Goal: Transaction & Acquisition: Purchase product/service

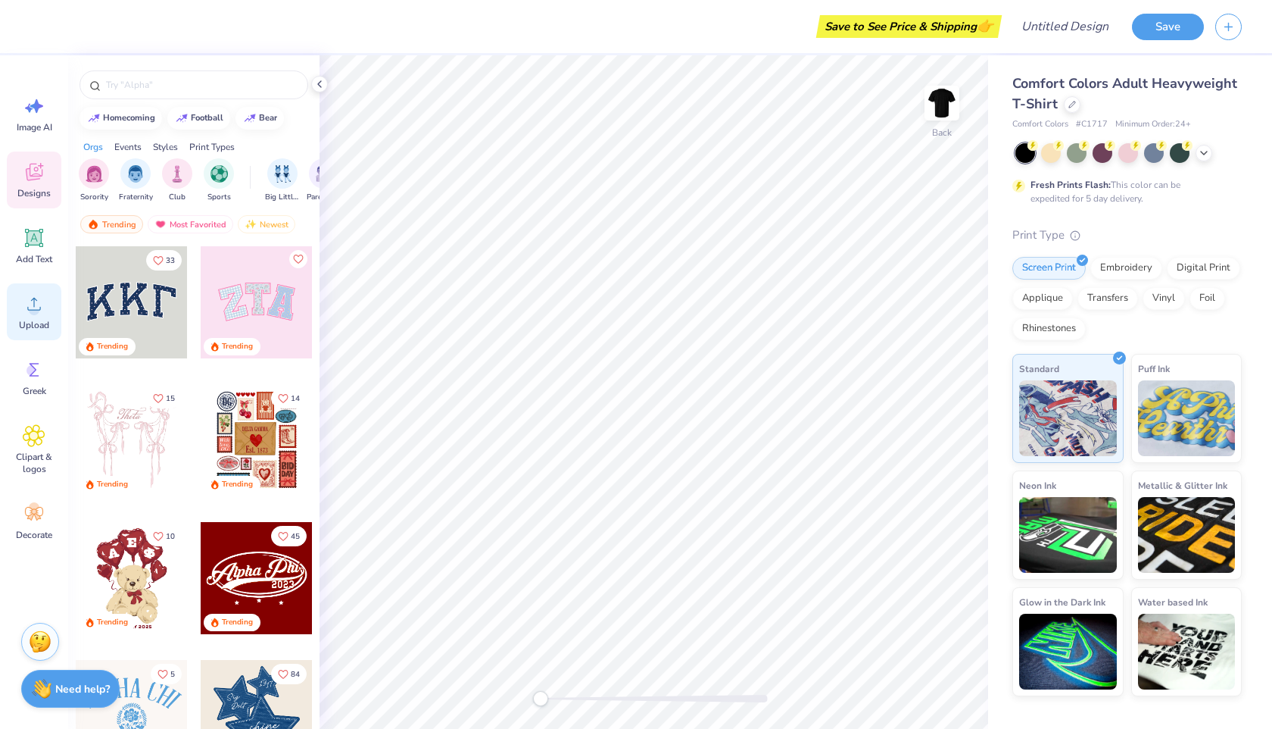
click at [34, 323] on span "Upload" at bounding box center [34, 325] width 30 height 12
click at [1204, 158] on div at bounding box center [1204, 151] width 17 height 17
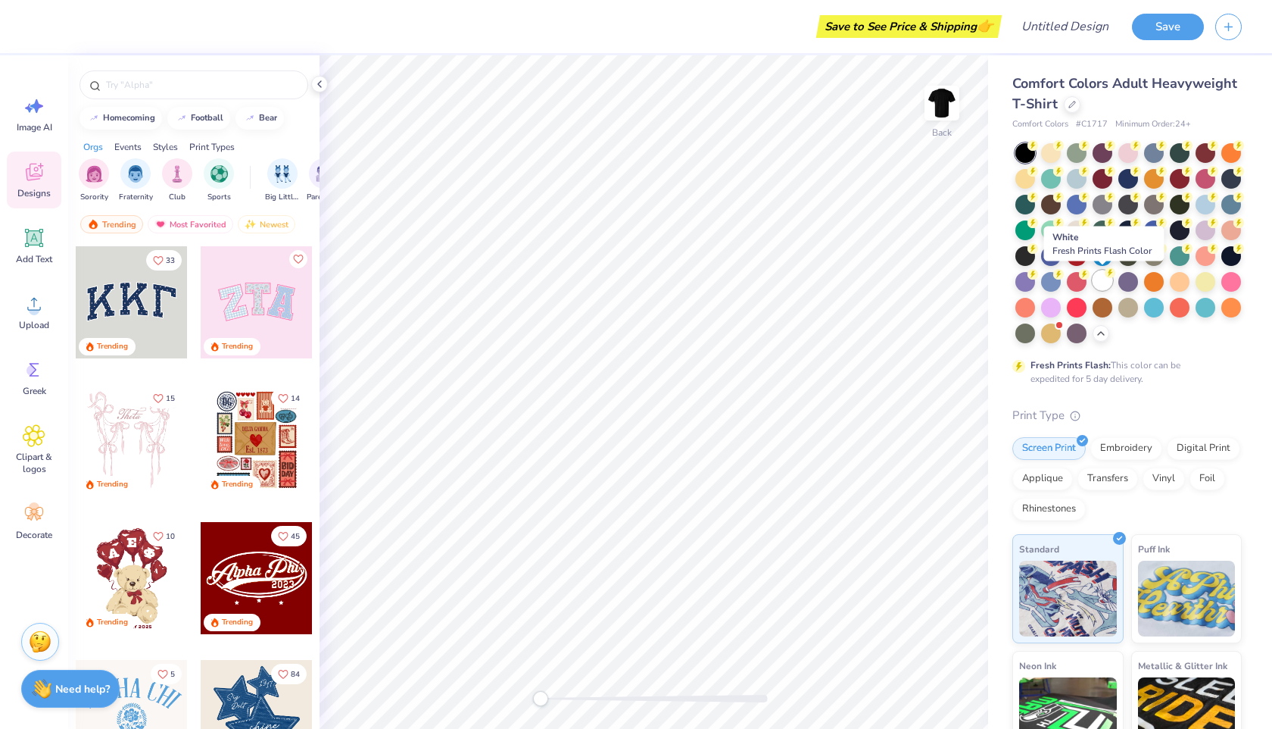
click at [1102, 277] on div at bounding box center [1103, 280] width 20 height 20
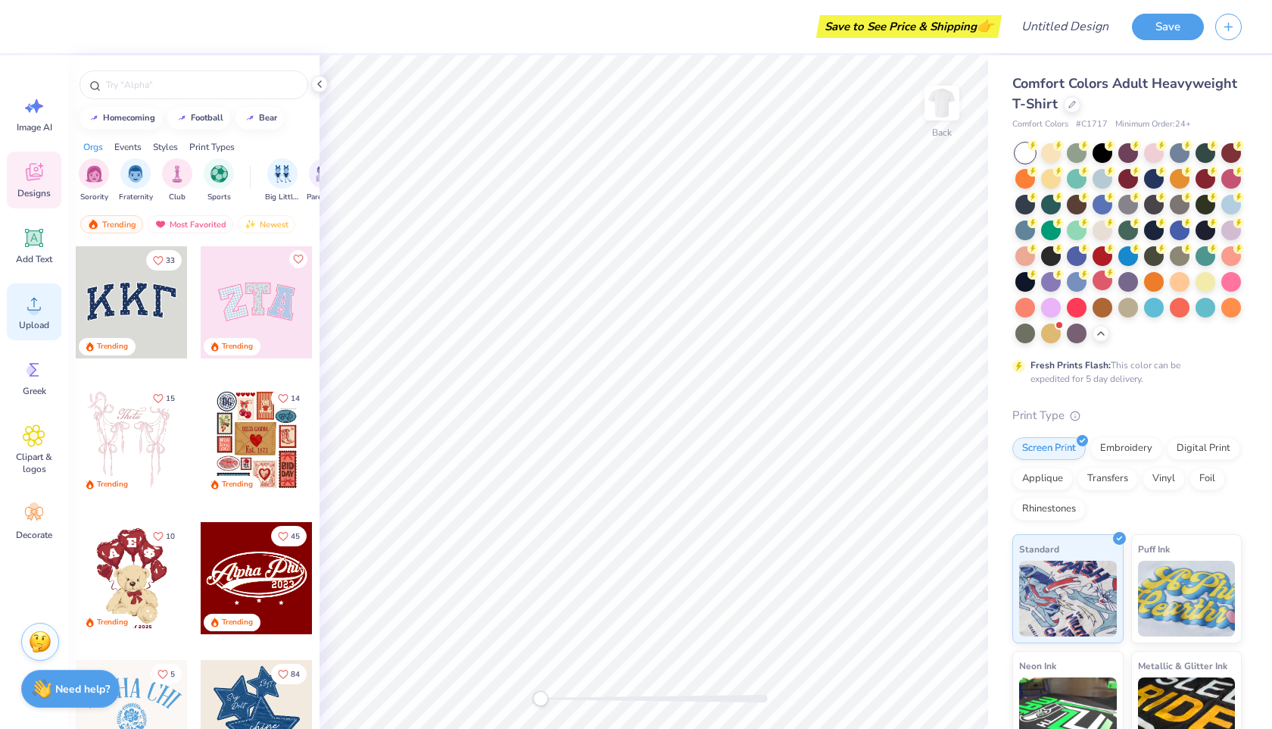
click at [32, 311] on circle at bounding box center [34, 309] width 11 height 11
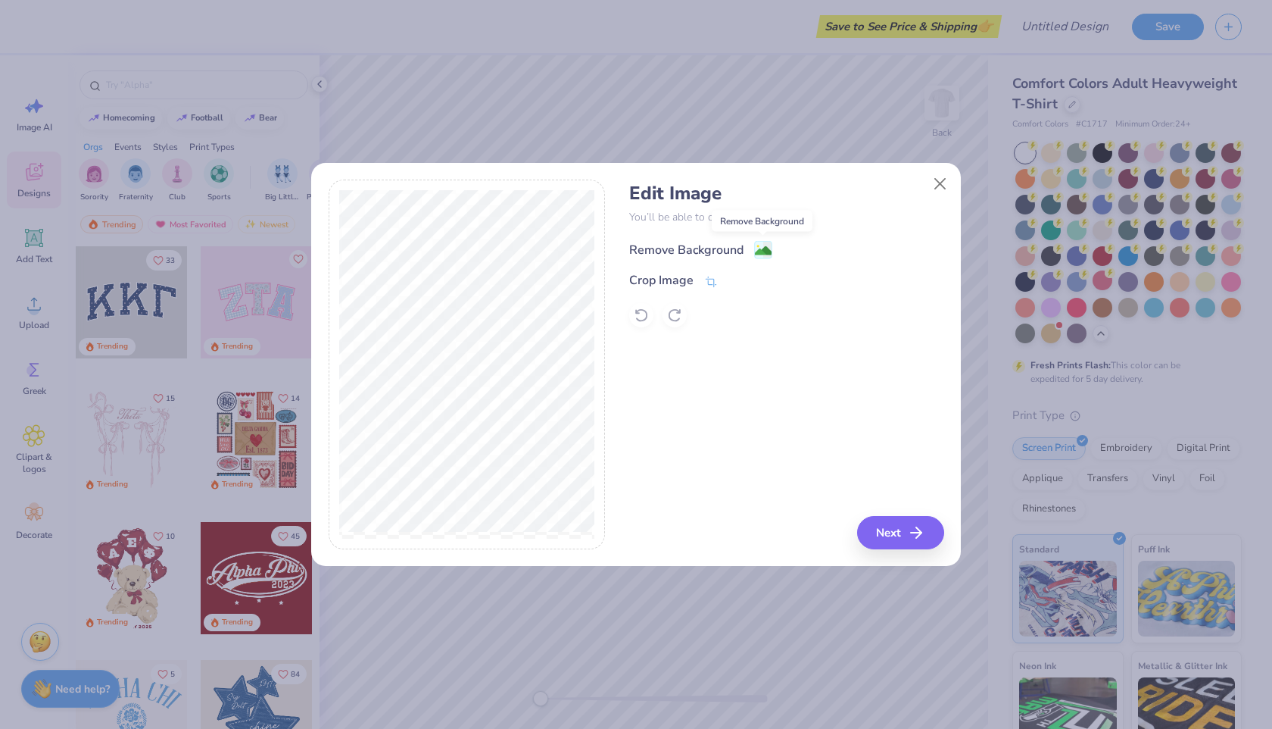
click at [760, 245] on image at bounding box center [763, 250] width 17 height 17
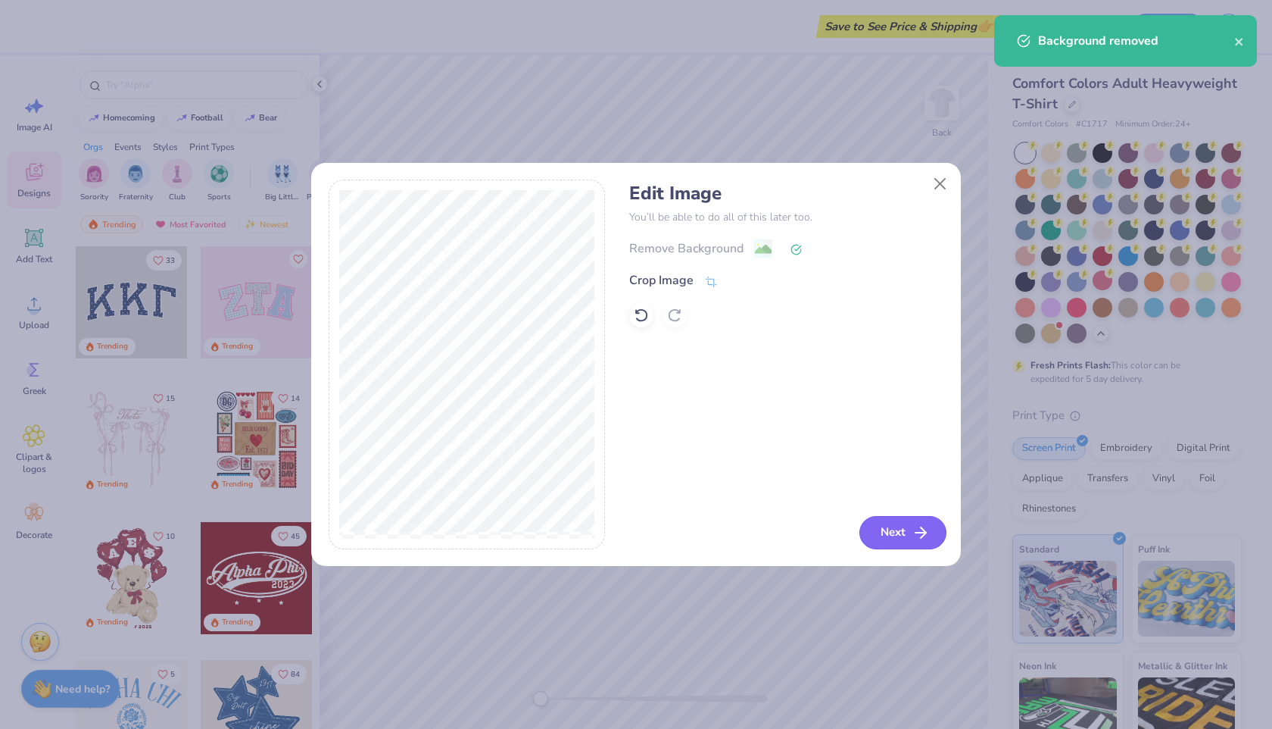
click at [916, 542] on button "Next" at bounding box center [903, 532] width 87 height 33
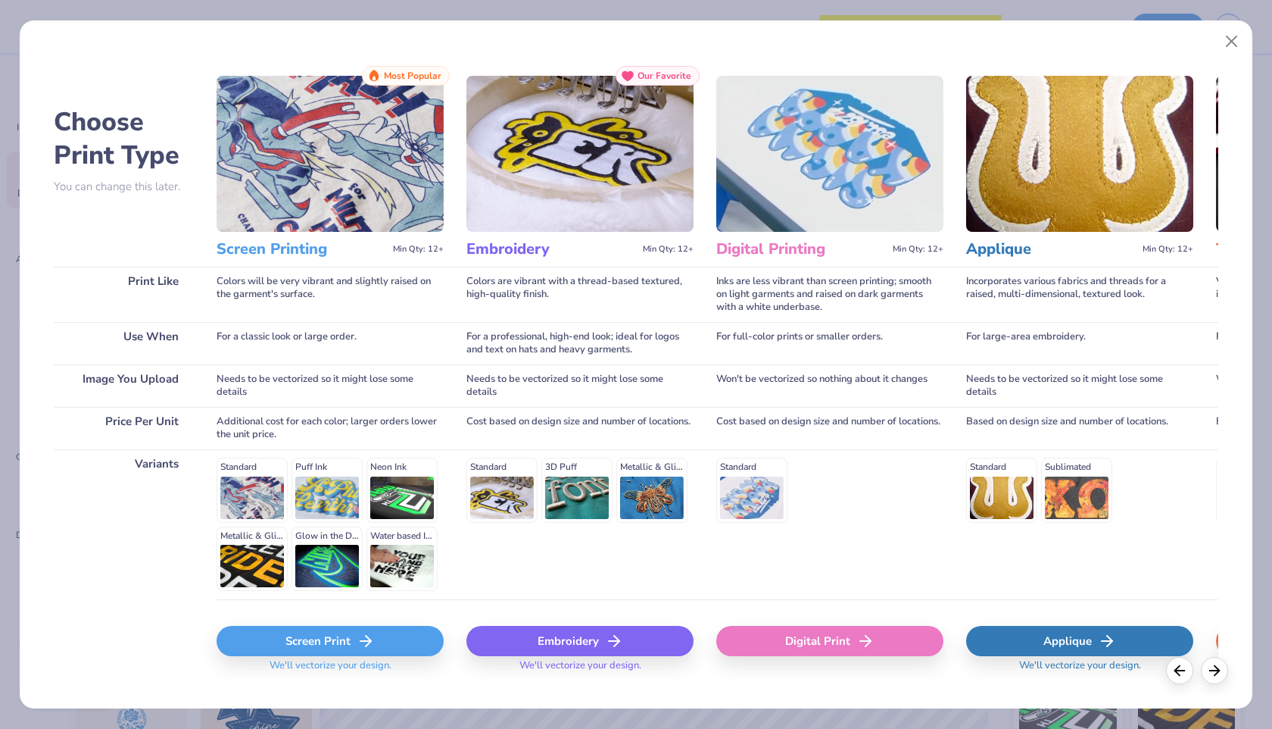
click at [343, 641] on div "Screen Print" at bounding box center [330, 641] width 227 height 30
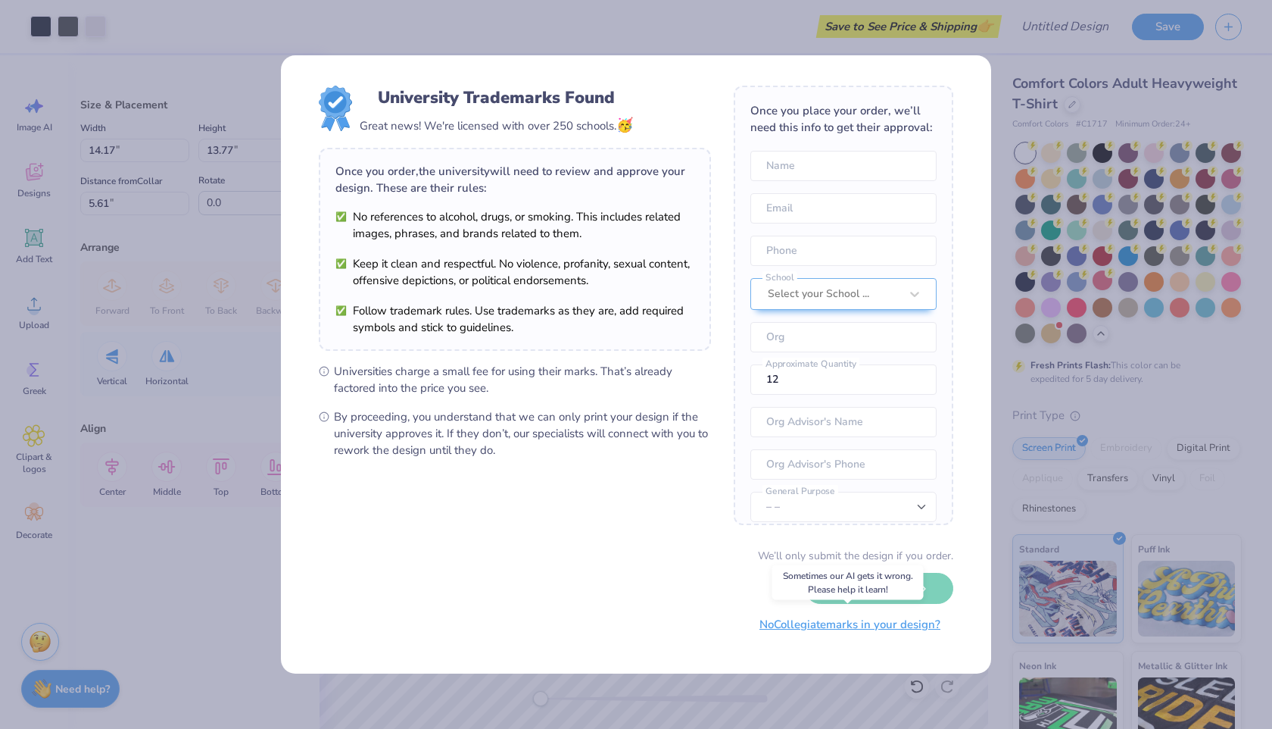
click at [888, 632] on button "No Collegiate marks in your design?" at bounding box center [850, 624] width 207 height 31
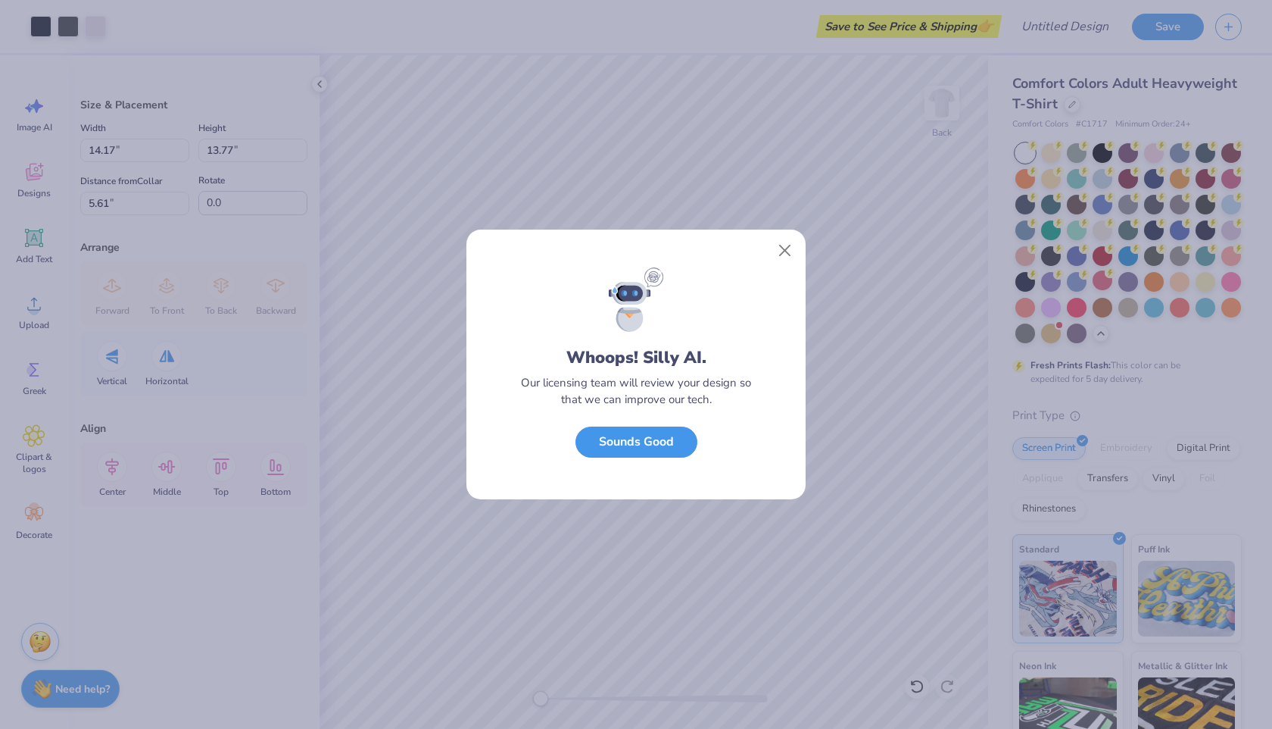
click at [627, 443] on button "Sounds Good" at bounding box center [637, 441] width 122 height 31
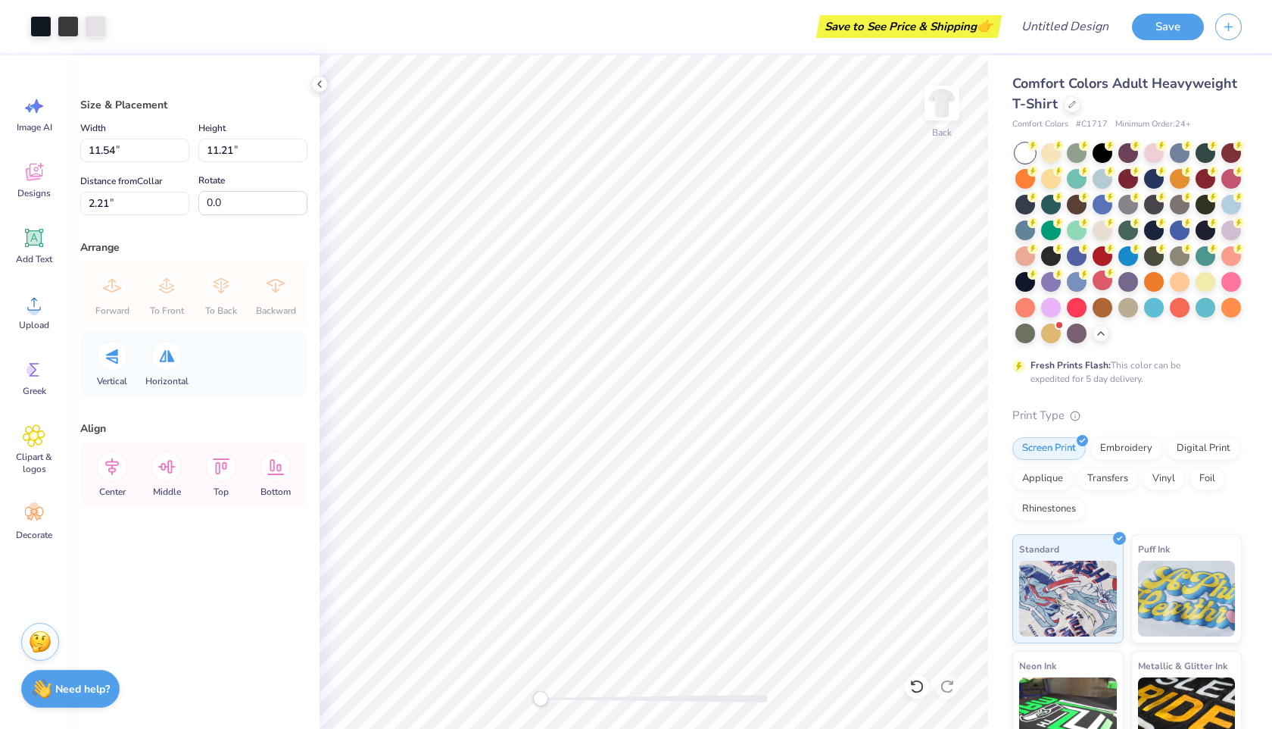
type input "11.54"
type input "11.21"
type input "2.21"
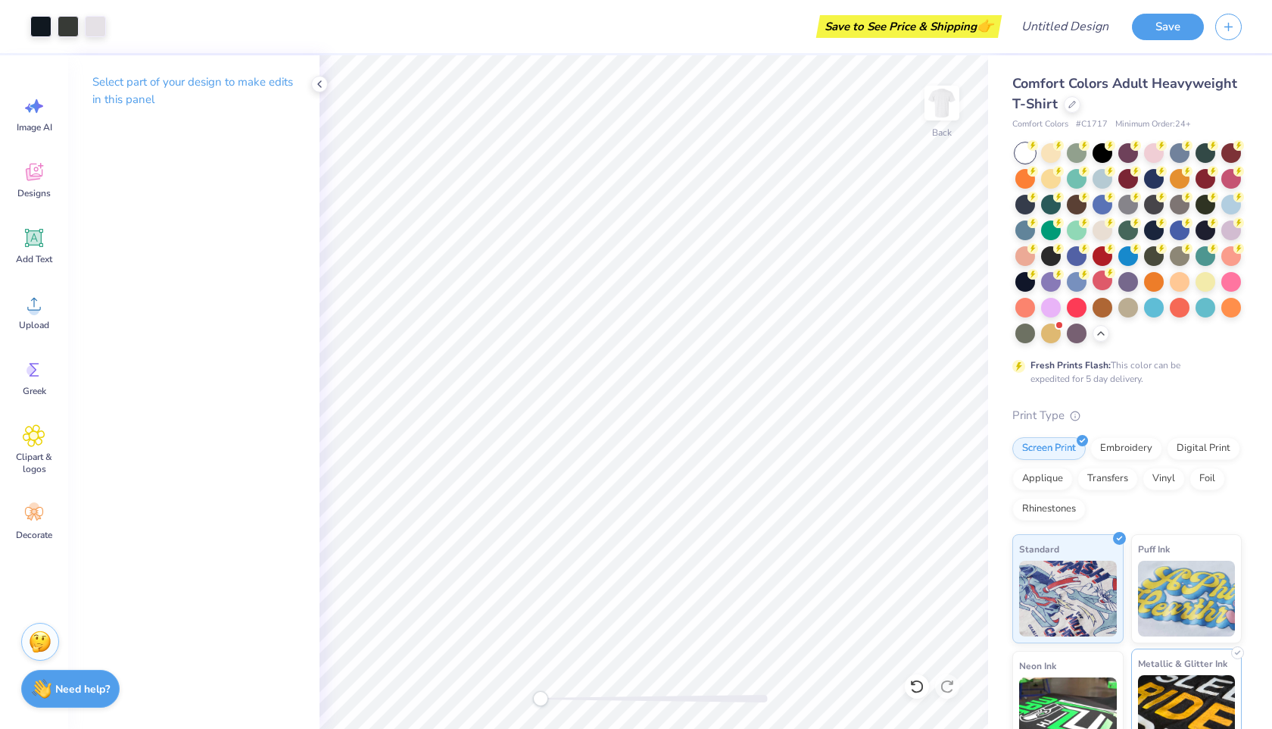
click at [1134, 688] on div "Metallic & Glitter Ink" at bounding box center [1187, 702] width 111 height 109
click at [1116, 688] on div "Neon Ink" at bounding box center [1068, 702] width 111 height 109
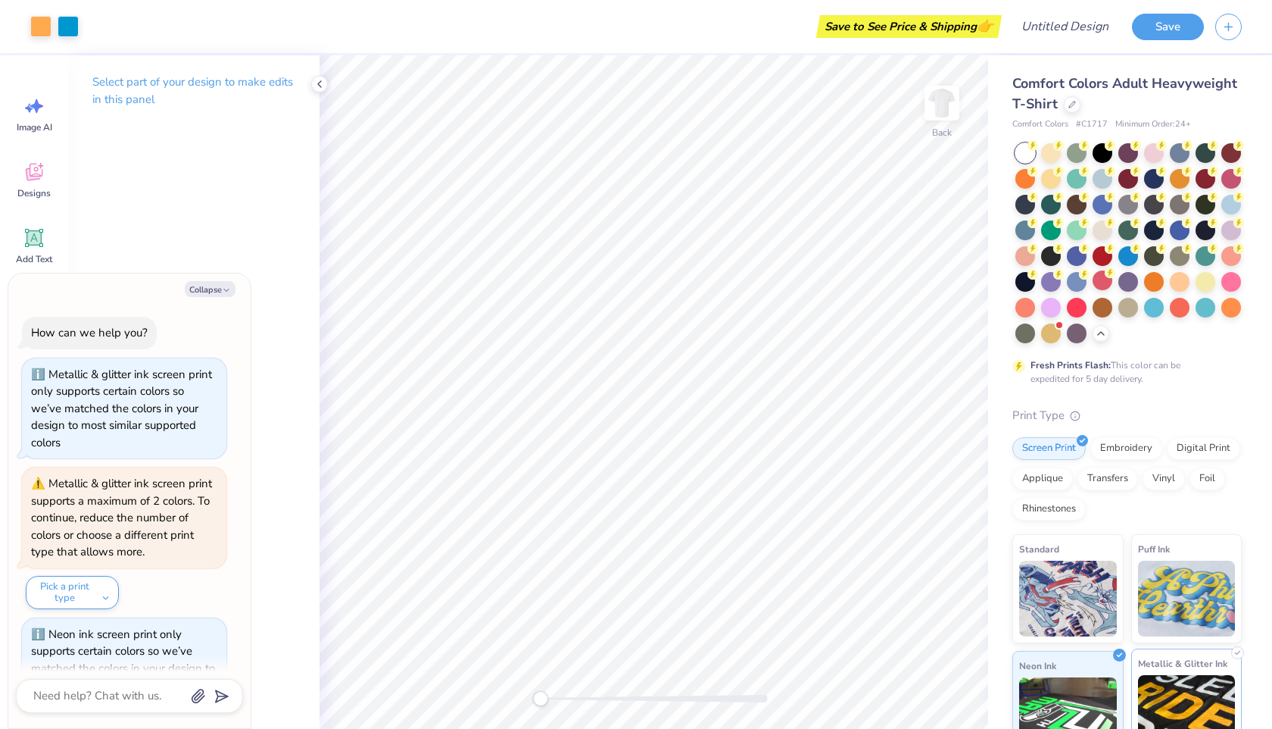
scroll to position [42, 0]
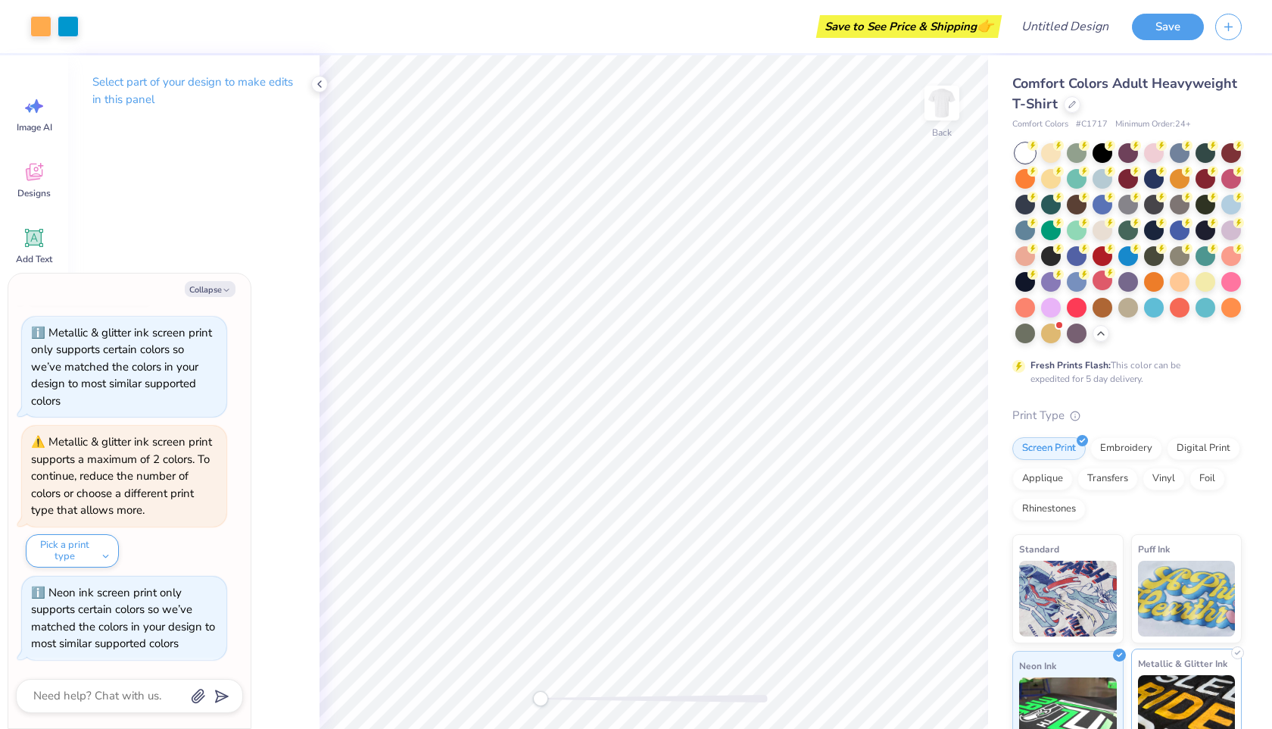
click at [1191, 673] on div "Metallic & Glitter Ink" at bounding box center [1187, 702] width 111 height 109
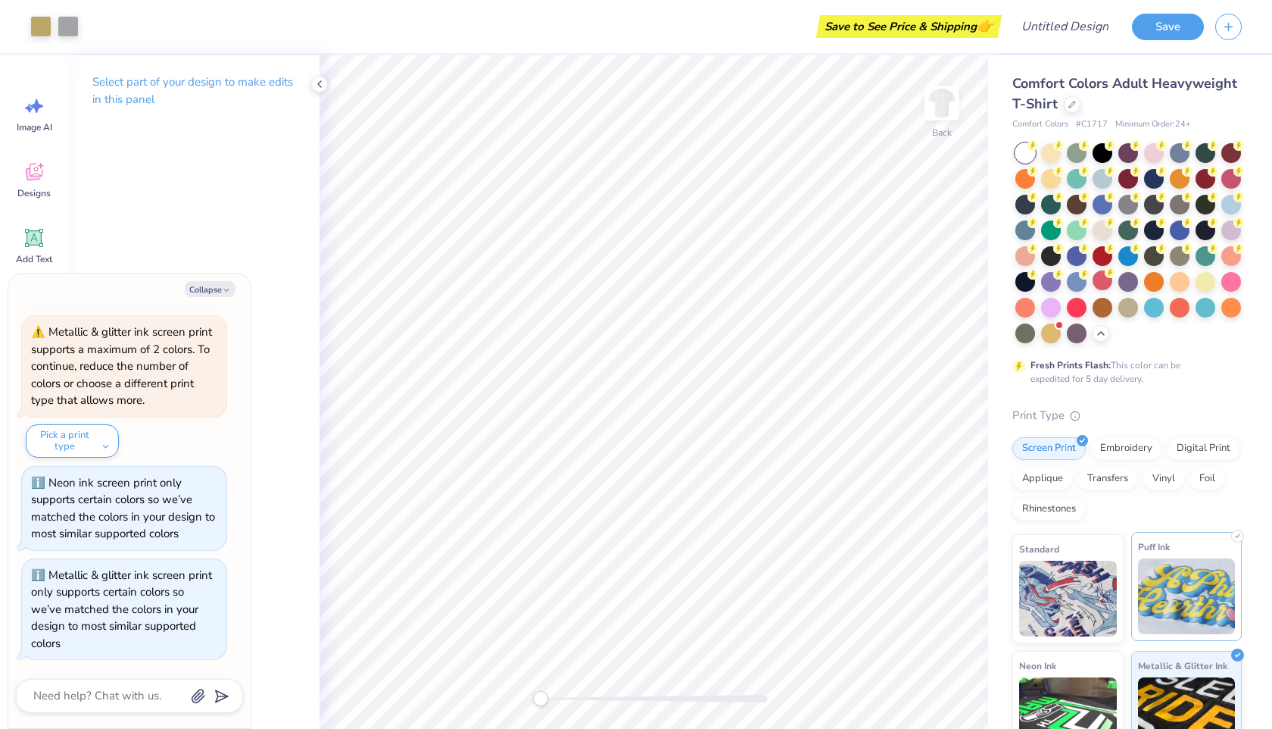
click at [1176, 597] on img at bounding box center [1187, 596] width 98 height 76
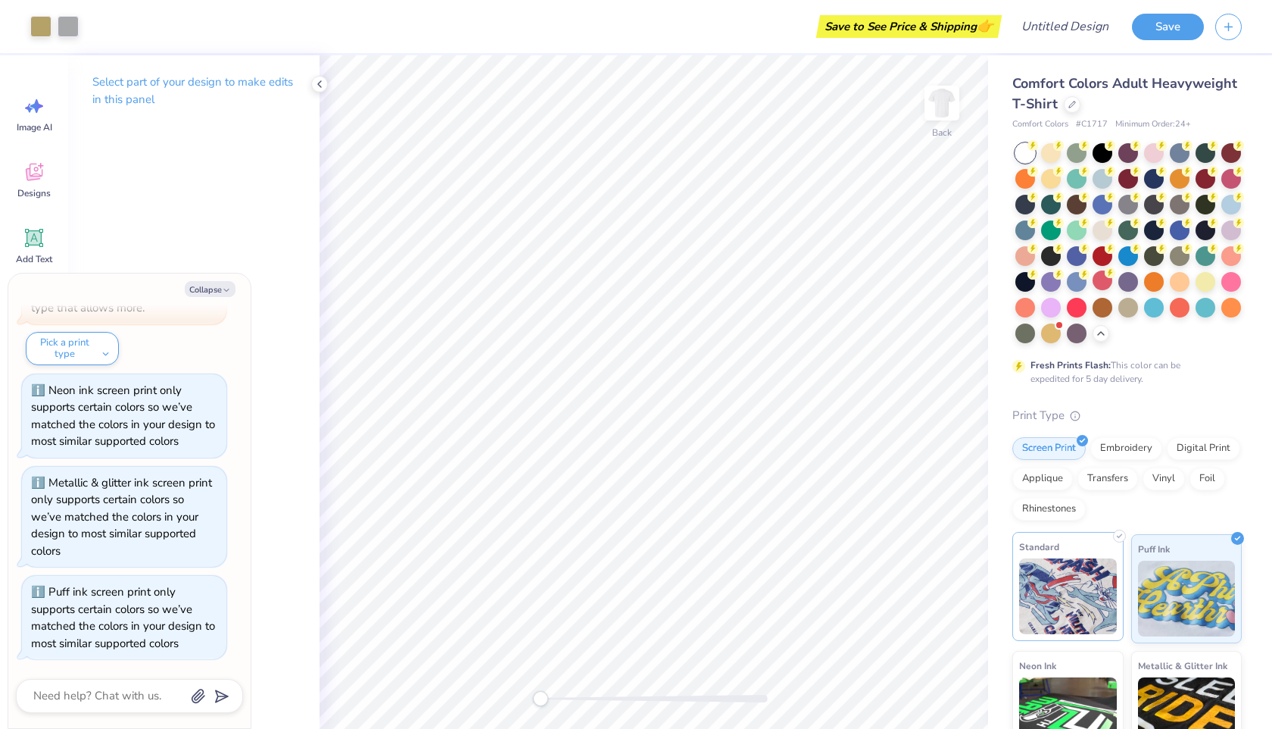
click at [1061, 602] on img at bounding box center [1068, 596] width 98 height 76
click at [317, 80] on icon at bounding box center [320, 84] width 12 height 12
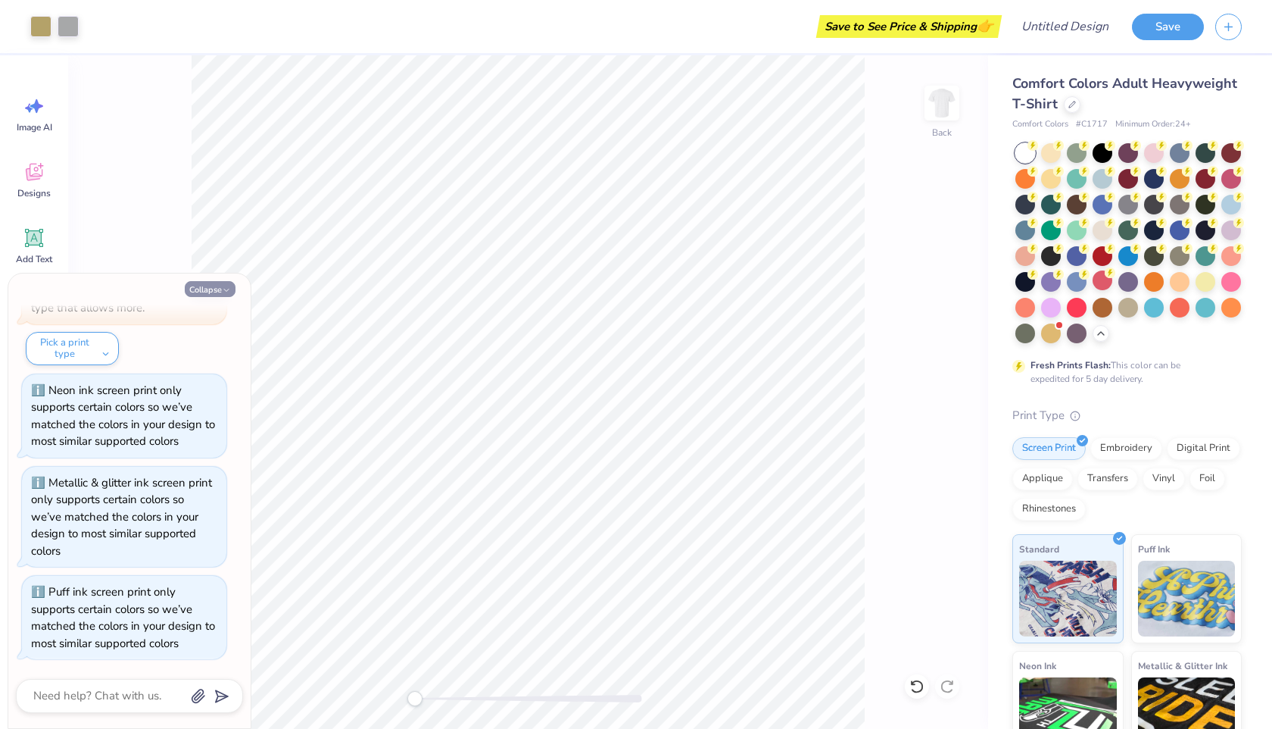
click at [200, 287] on button "Collapse" at bounding box center [210, 289] width 51 height 16
type textarea "x"
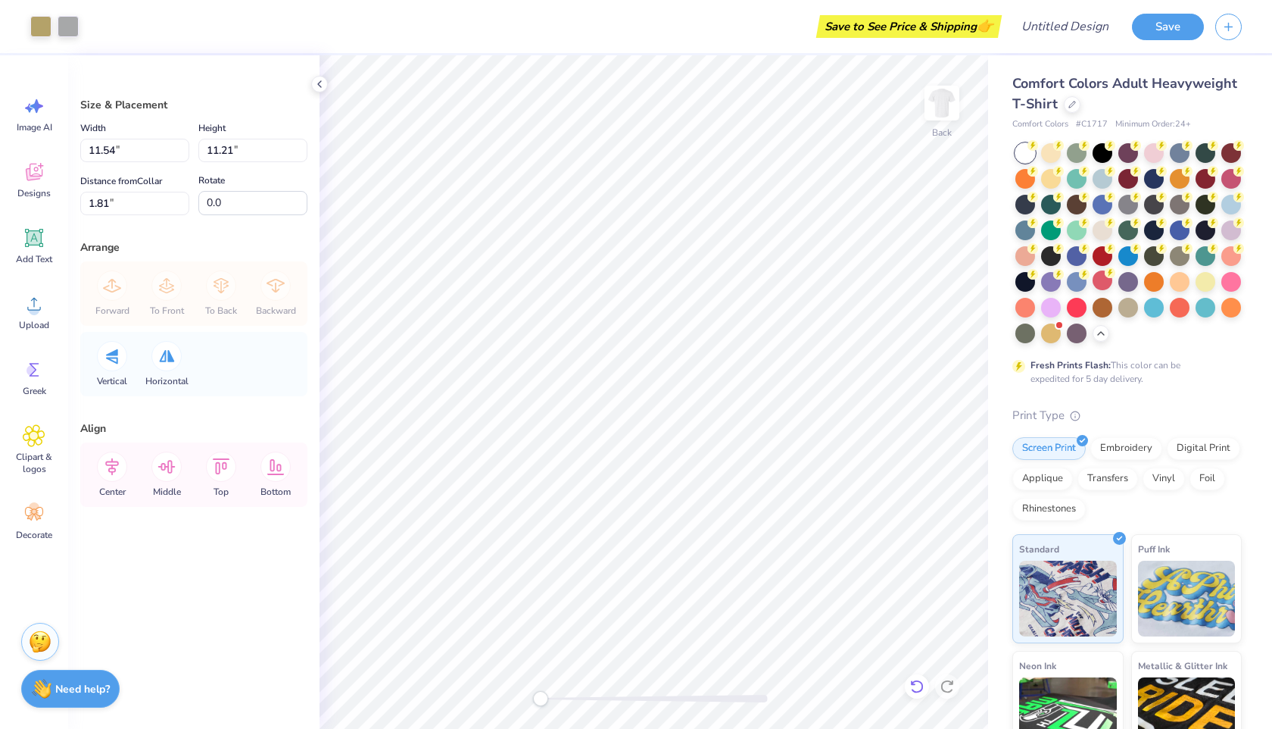
click at [915, 690] on icon at bounding box center [917, 686] width 15 height 15
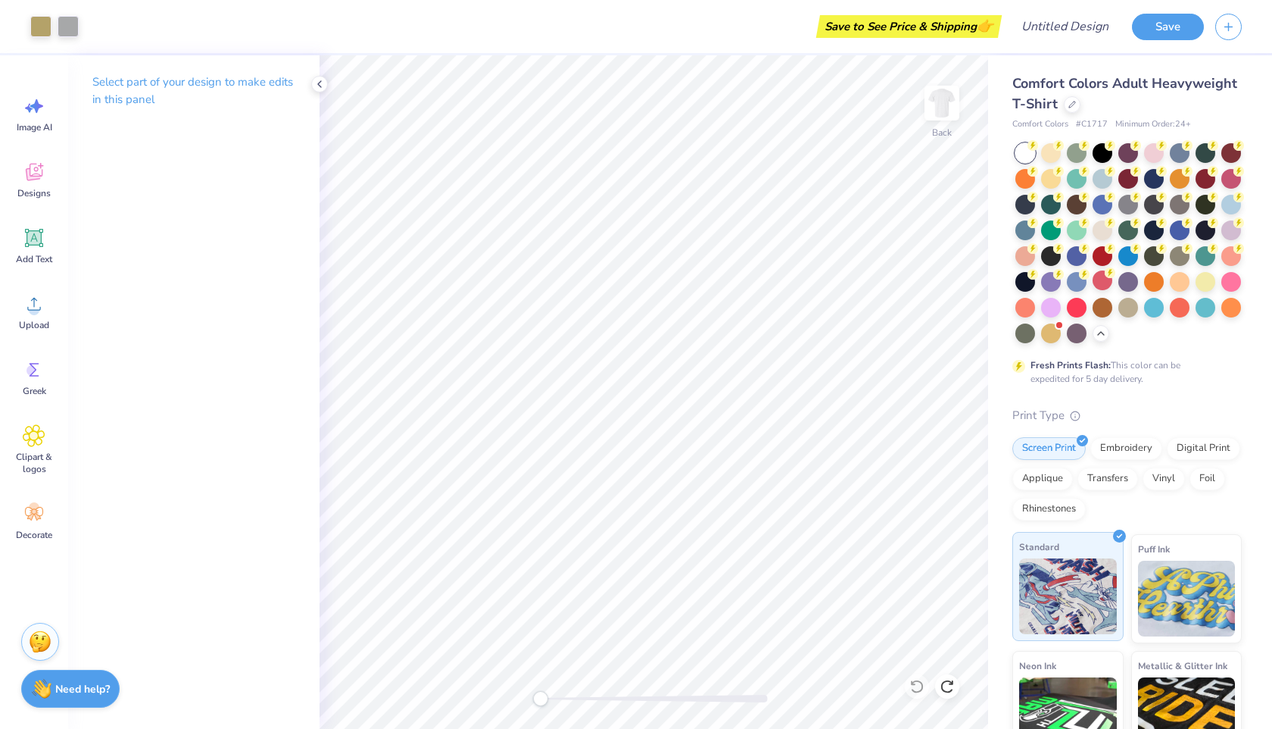
click at [1104, 565] on img at bounding box center [1068, 596] width 98 height 76
click at [1052, 448] on div "Screen Print" at bounding box center [1049, 446] width 73 height 23
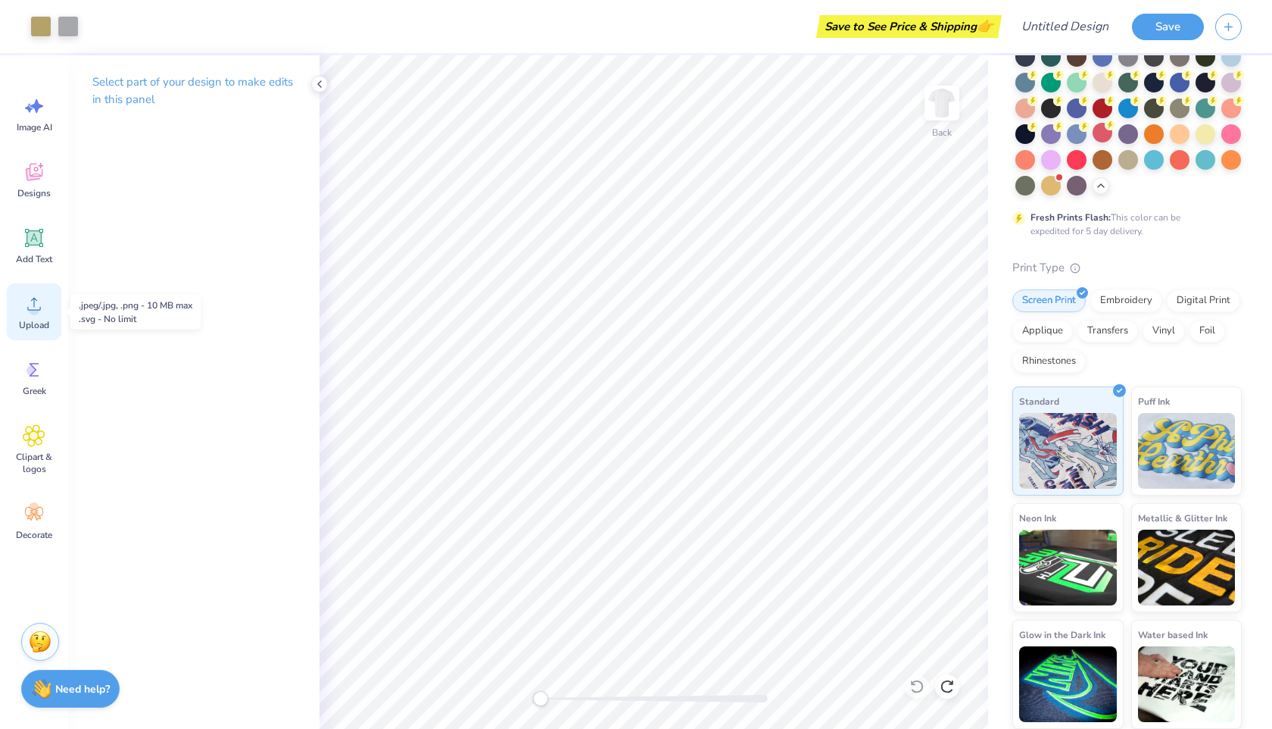
click at [31, 302] on icon at bounding box center [34, 303] width 23 height 23
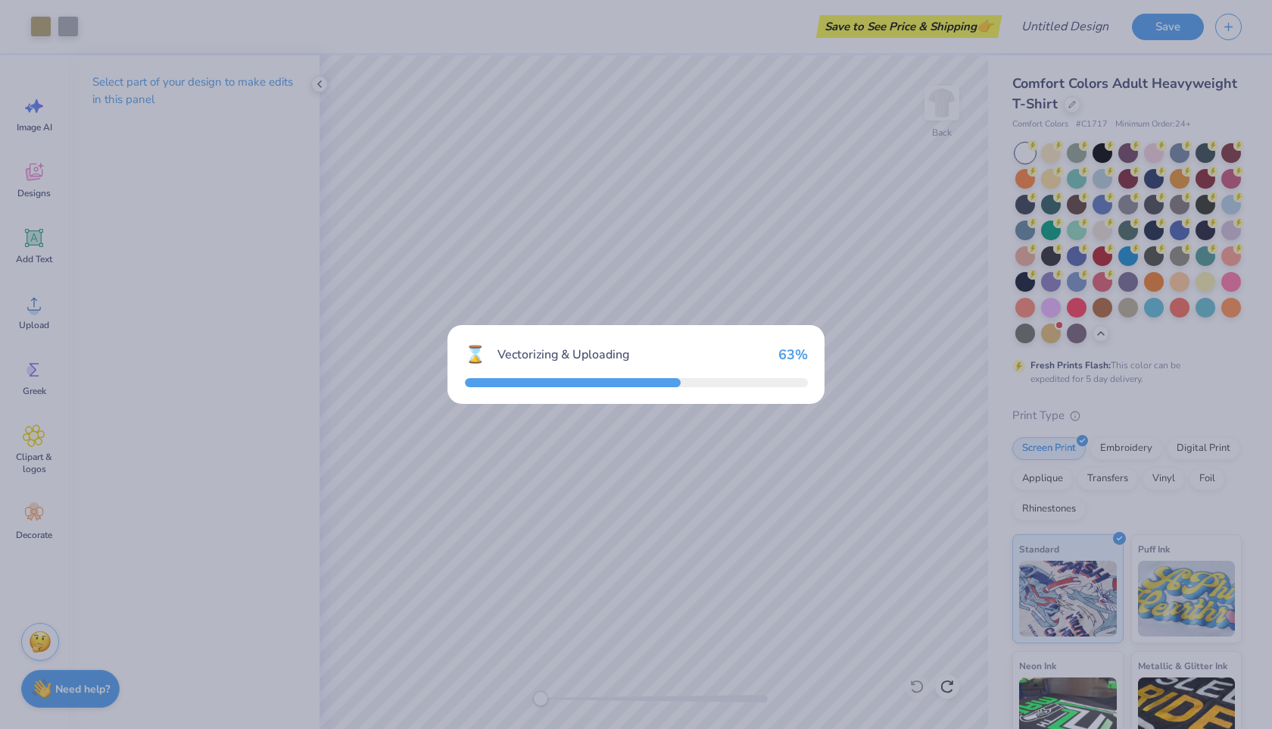
scroll to position [148, 0]
